Goal: Find specific page/section: Find specific page/section

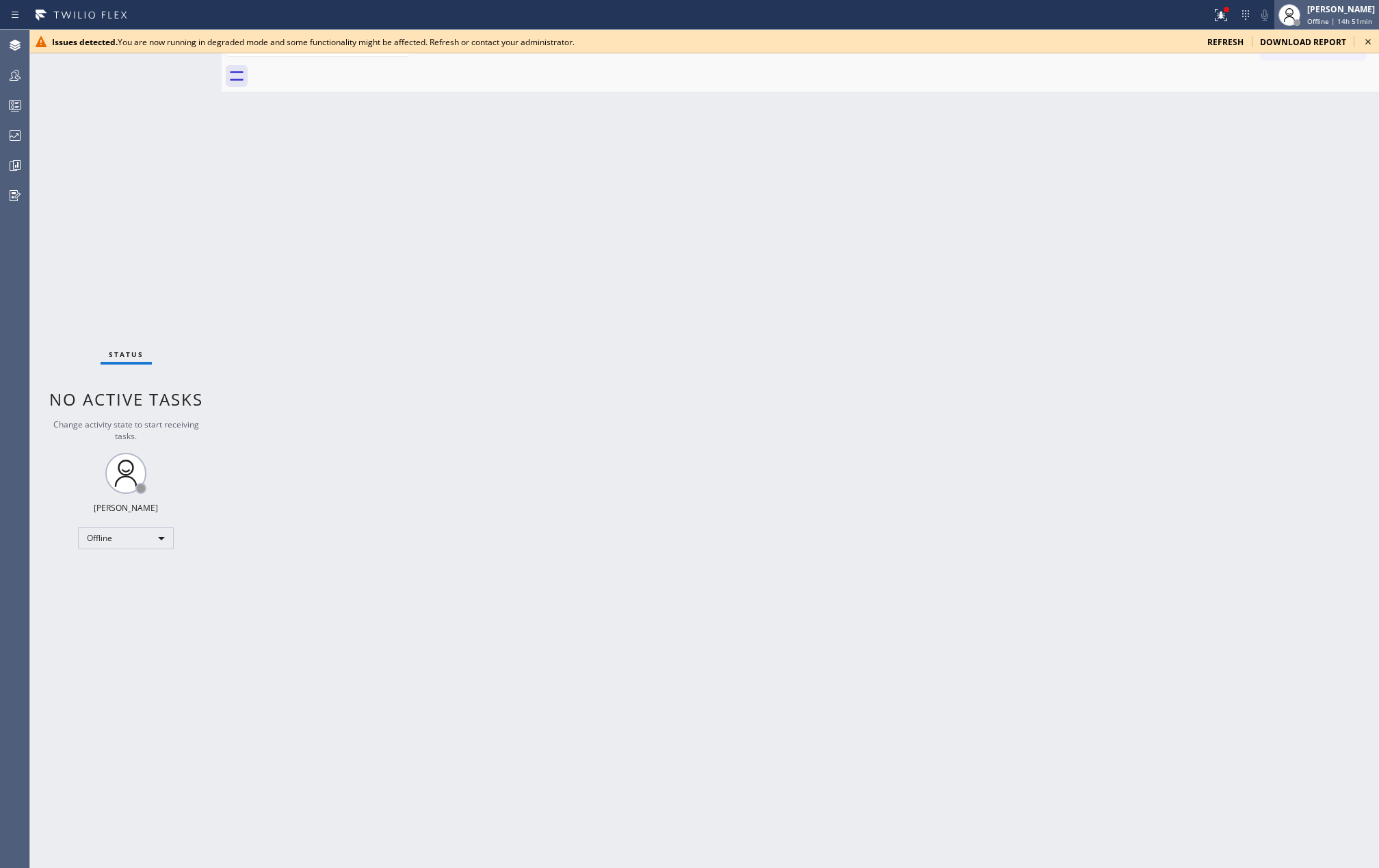
click at [1328, 14] on div "[PERSON_NAME]" at bounding box center [1341, 9] width 68 height 12
click at [1291, 89] on button "Unavailable" at bounding box center [1311, 90] width 137 height 18
click at [1369, 39] on icon at bounding box center [1368, 42] width 17 height 17
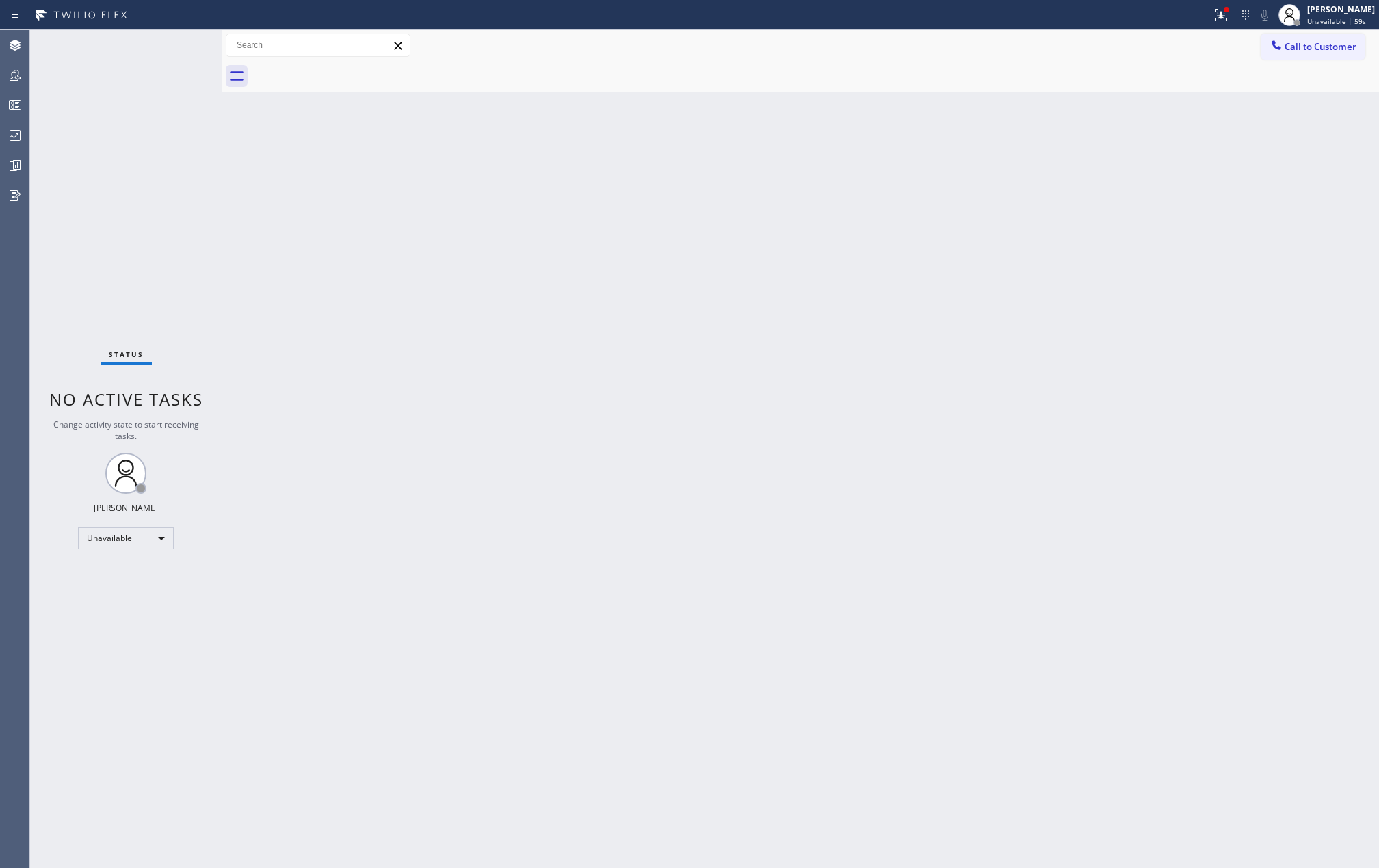
click at [269, 355] on div "Back to Dashboard Change Sender ID Customers Technicians Select a contact Outbo…" at bounding box center [800, 449] width 1157 height 838
click at [11, 77] on icon at bounding box center [15, 75] width 17 height 17
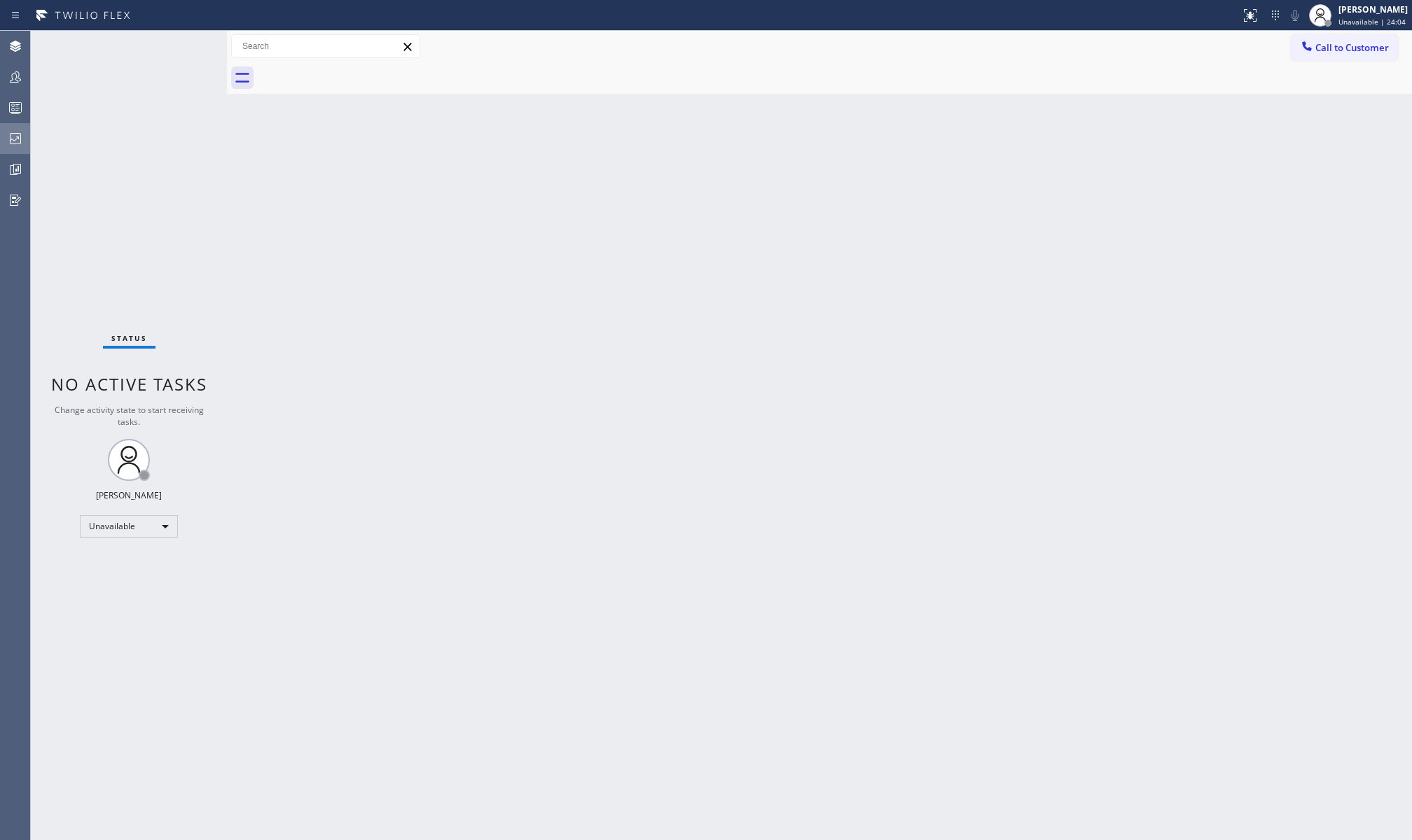
click at [23, 139] on icon at bounding box center [15, 138] width 17 height 17
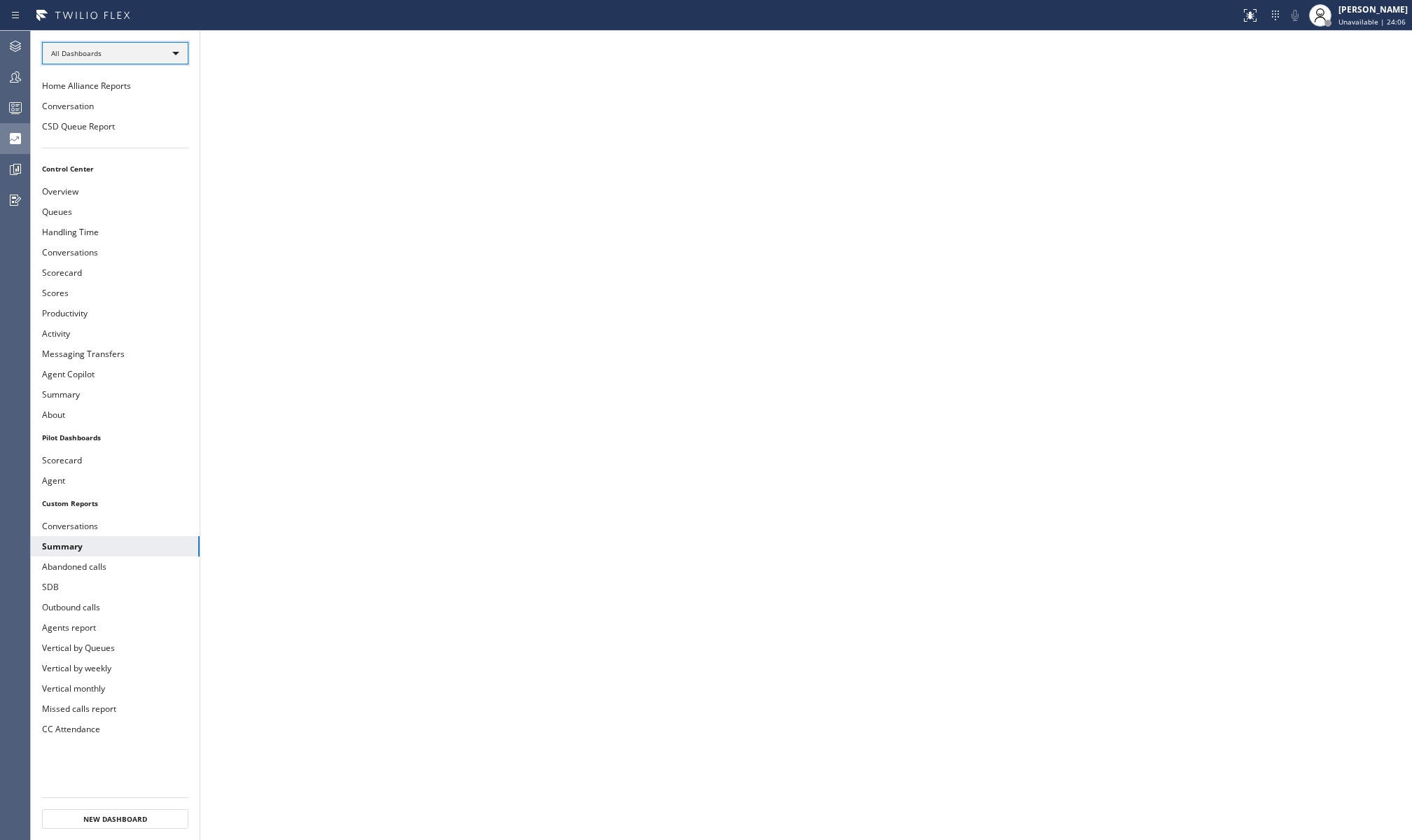
click at [188, 65] on li "All Dashboards" at bounding box center [115, 53] width 169 height 45
click at [147, 55] on div "All Dashboards" at bounding box center [115, 53] width 146 height 23
click at [124, 140] on li "Custom Reports" at bounding box center [115, 143] width 144 height 17
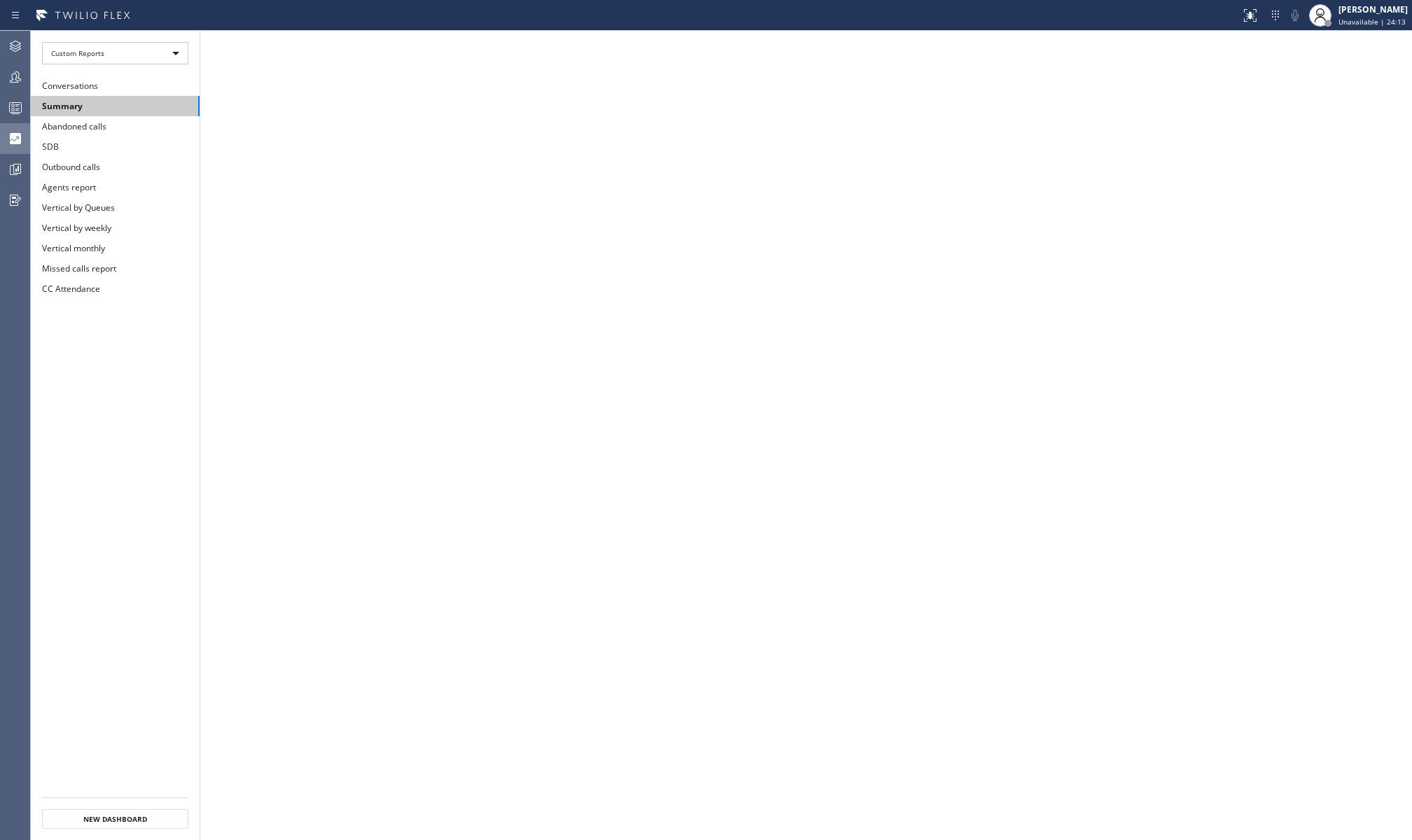
click at [132, 107] on button "Summary" at bounding box center [115, 106] width 169 height 20
click at [23, 171] on icon at bounding box center [15, 169] width 17 height 17
